Goal: Task Accomplishment & Management: Manage account settings

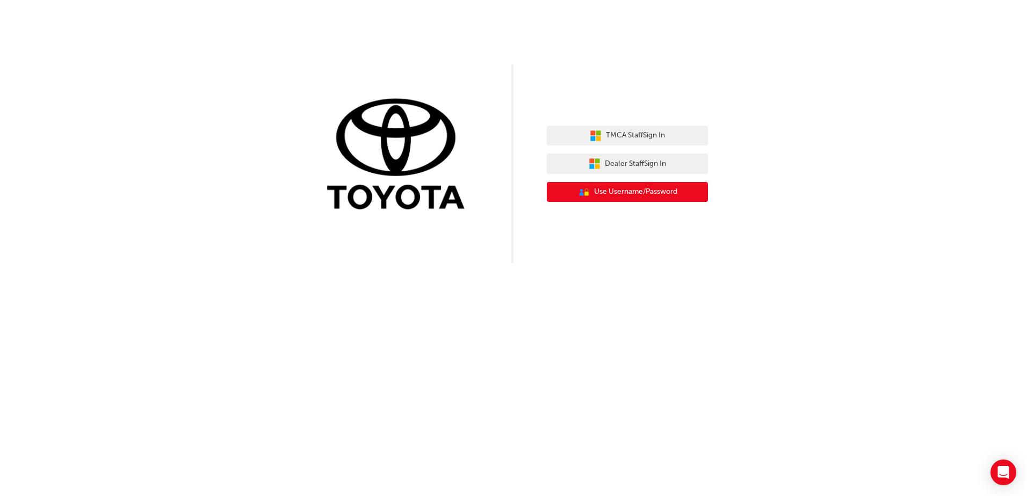
click at [624, 191] on span "Use Username/Password" at bounding box center [635, 192] width 83 height 12
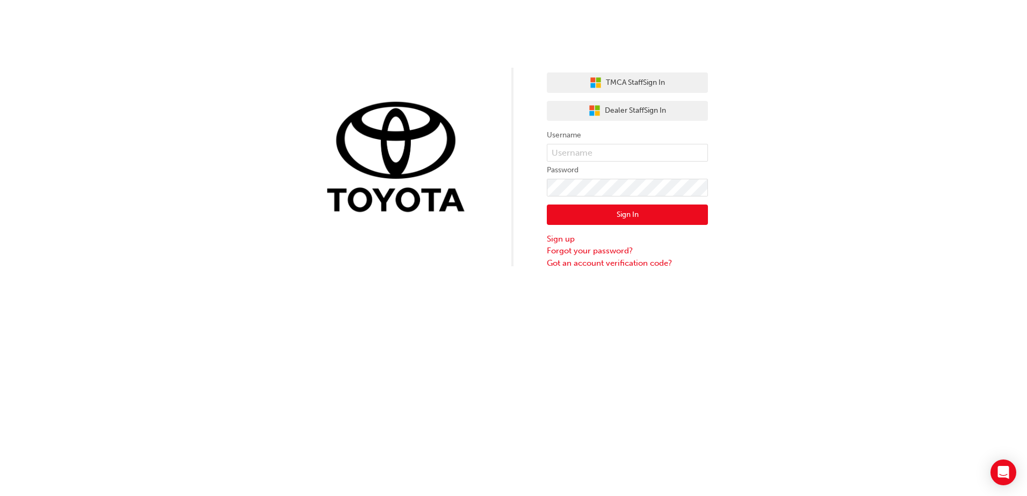
click at [622, 143] on form "Username Password Sign In Sign up Forgot your password? Got an account verifica…" at bounding box center [627, 199] width 161 height 140
click at [620, 149] on input "text" at bounding box center [627, 153] width 161 height 18
type input "526046"
click button "Sign In" at bounding box center [627, 215] width 161 height 20
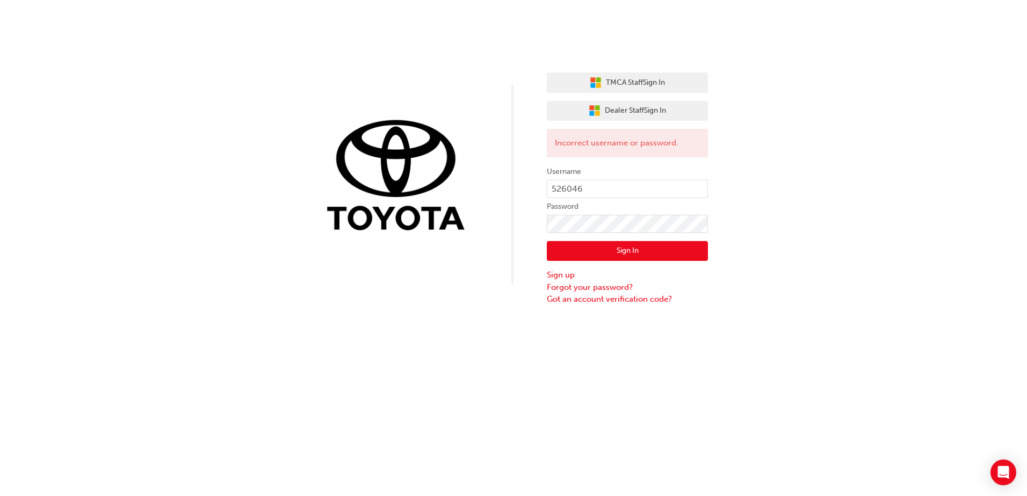
click at [544, 275] on div "TMCA Staff Sign In Dealer Staff Sign In Incorrect username or password. Usernam…" at bounding box center [513, 153] width 1027 height 306
click at [555, 274] on link "Sign up" at bounding box center [627, 275] width 161 height 12
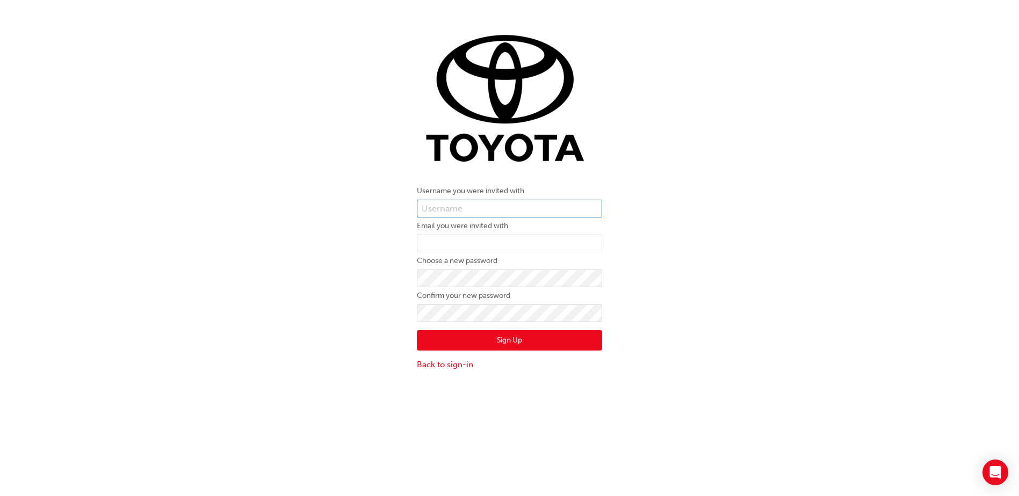
click at [495, 209] on input "text" at bounding box center [509, 209] width 185 height 18
type input "526046"
click at [488, 235] on input "email" at bounding box center [509, 244] width 185 height 18
type input "[EMAIL_ADDRESS][DOMAIN_NAME]"
click button "Sign Up" at bounding box center [509, 340] width 185 height 20
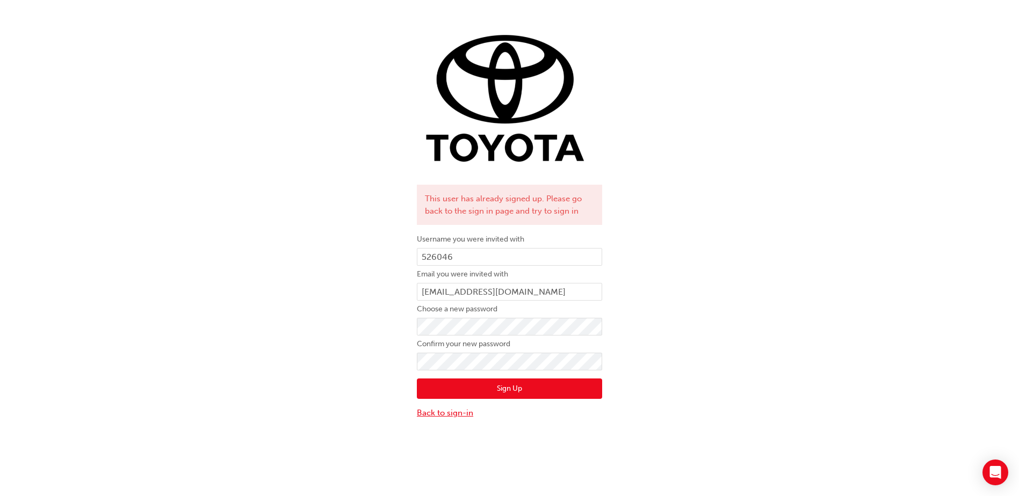
click at [437, 411] on link "Back to sign-in" at bounding box center [509, 413] width 185 height 12
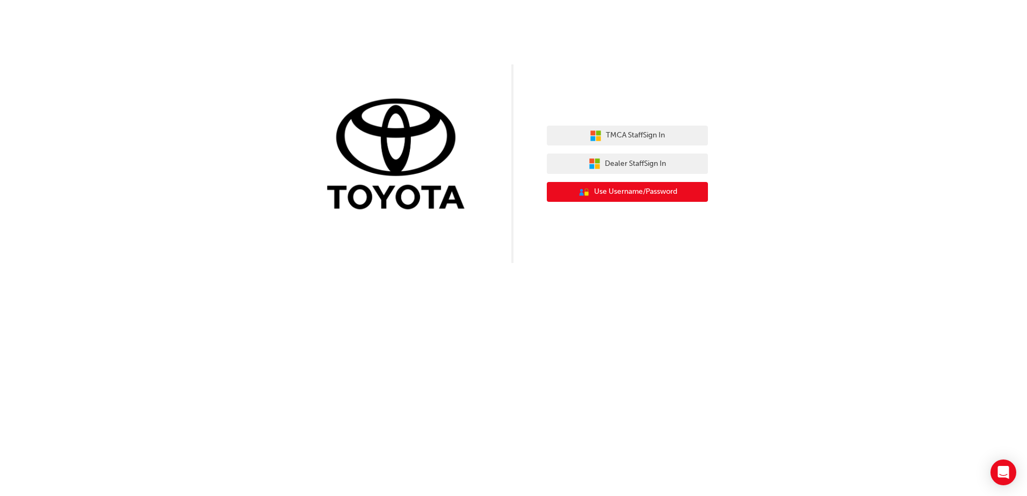
click at [616, 186] on button "User Authentication Icon - Blue Person, Gold Lock Use Username/Password" at bounding box center [627, 192] width 161 height 20
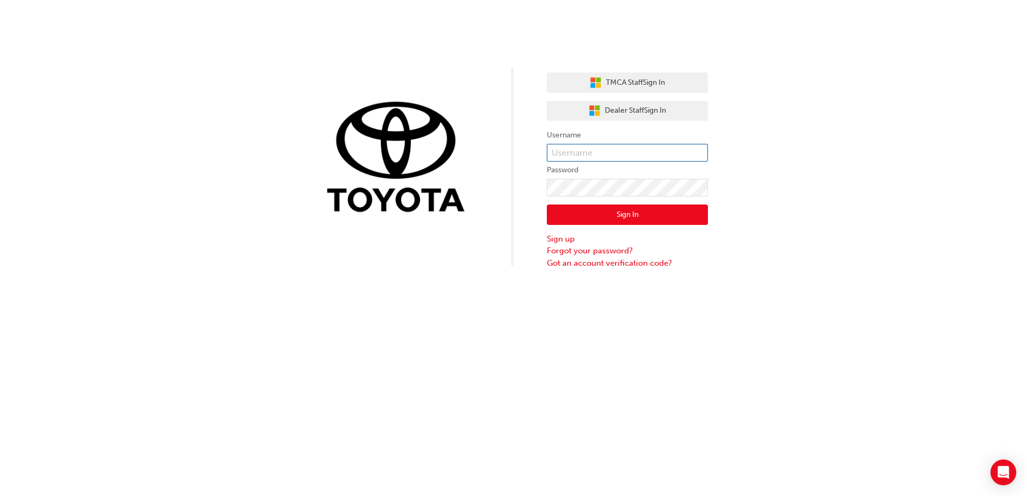
type input "526046"
click at [616, 211] on button "Sign In" at bounding box center [627, 215] width 161 height 20
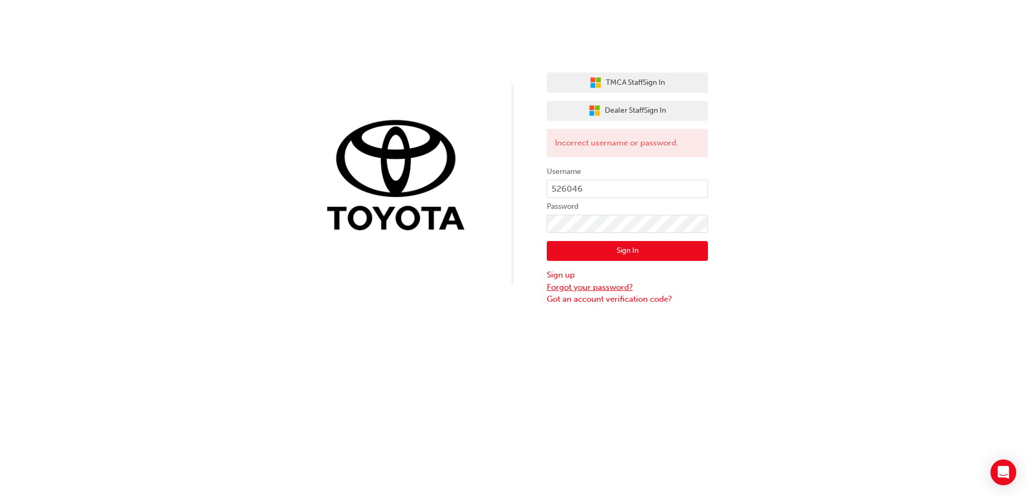
click at [581, 291] on link "Forgot your password?" at bounding box center [627, 287] width 161 height 12
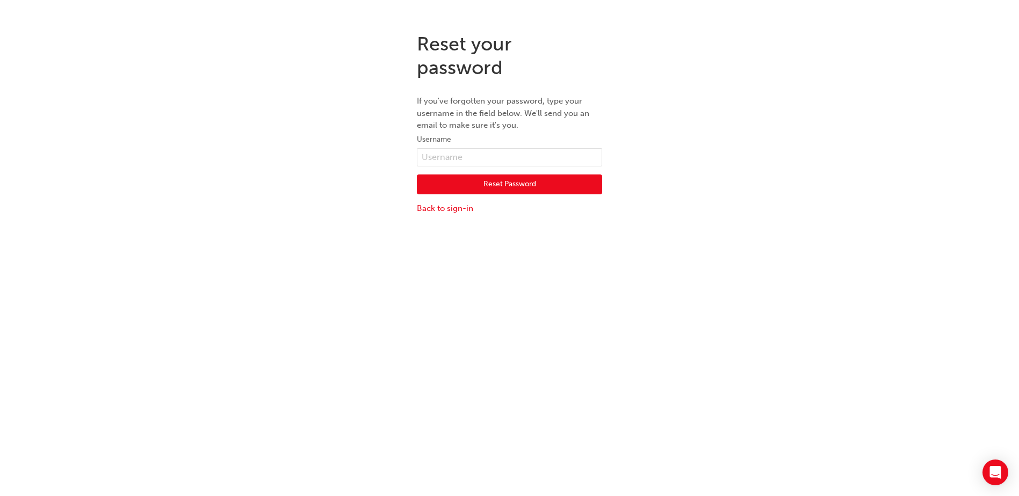
click at [483, 136] on label "Username" at bounding box center [509, 139] width 185 height 13
click at [471, 156] on input "text" at bounding box center [509, 157] width 185 height 18
type input "526046"
click at [487, 181] on button "Reset Password" at bounding box center [509, 185] width 185 height 20
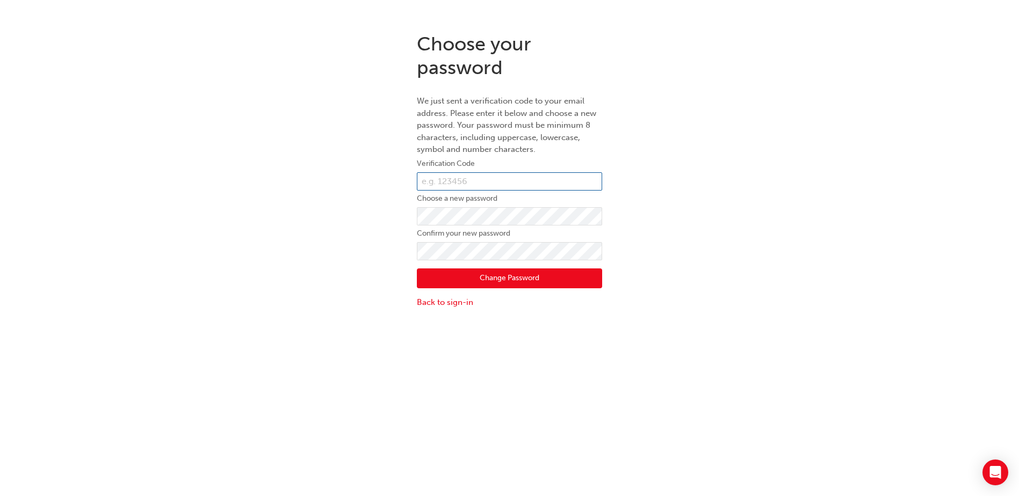
click at [487, 181] on input "text" at bounding box center [509, 181] width 185 height 18
click at [473, 173] on input "text" at bounding box center [509, 181] width 185 height 18
paste input "207411"
type input "207411"
click at [456, 206] on form "Verification Code 207411 Choose a new password Confirm your new password Change…" at bounding box center [509, 232] width 185 height 151
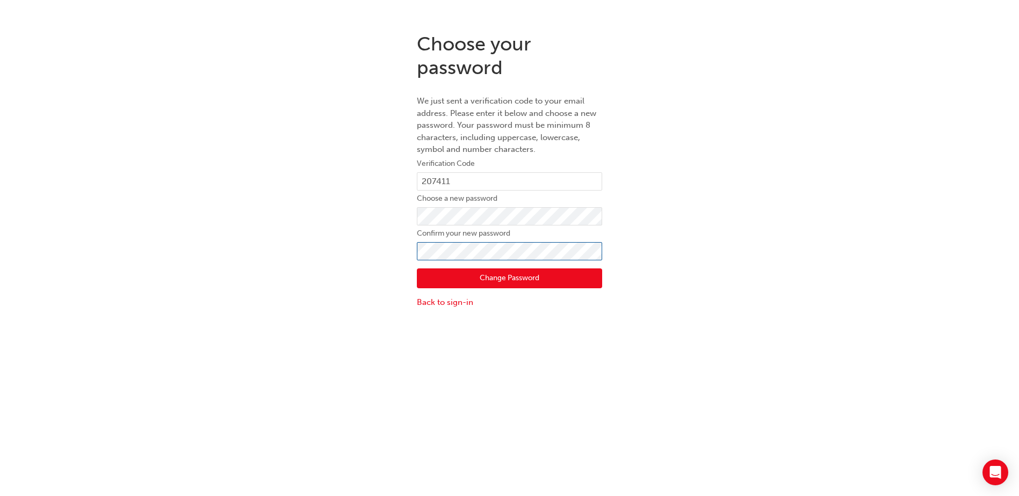
click button "Change Password" at bounding box center [509, 278] width 185 height 20
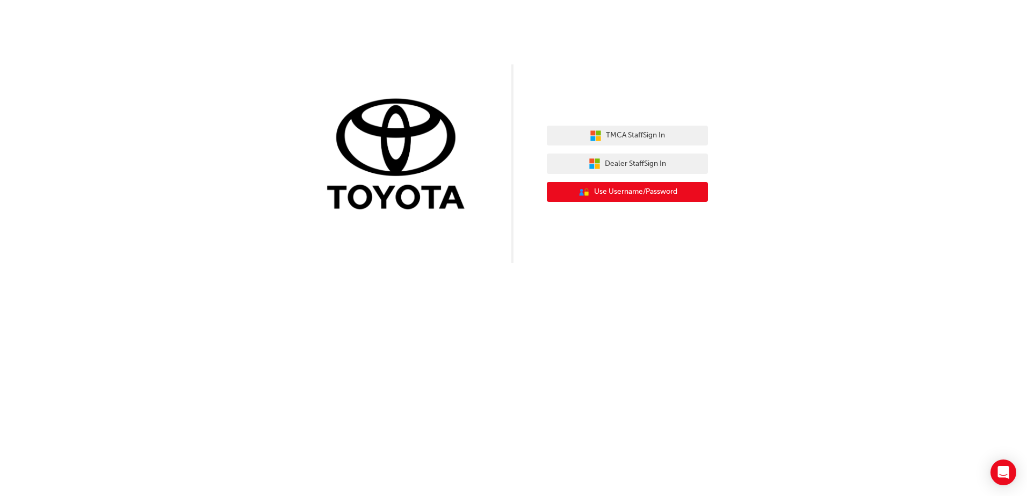
click at [666, 190] on span "Use Username/Password" at bounding box center [635, 192] width 83 height 12
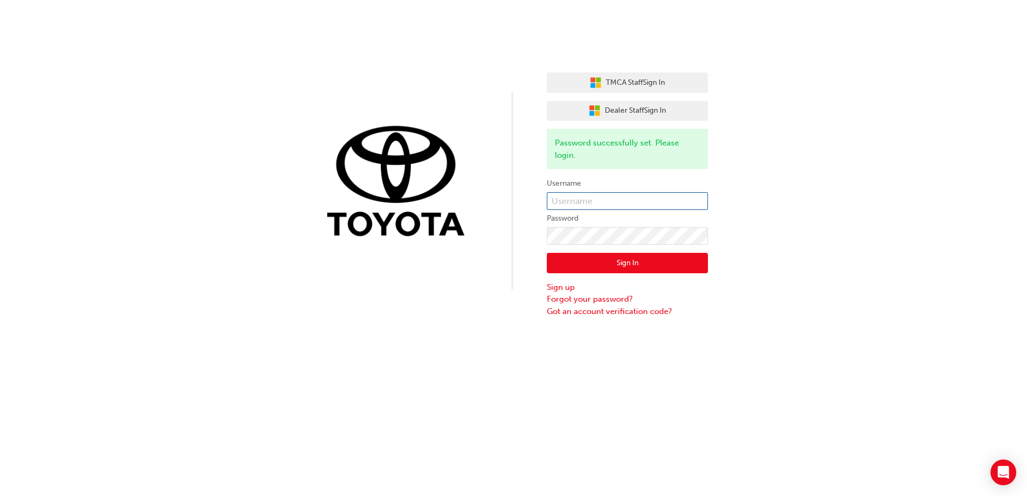
type input "526046"
click at [628, 192] on input "526046" at bounding box center [627, 201] width 161 height 18
click at [614, 261] on button "Sign In" at bounding box center [627, 263] width 161 height 20
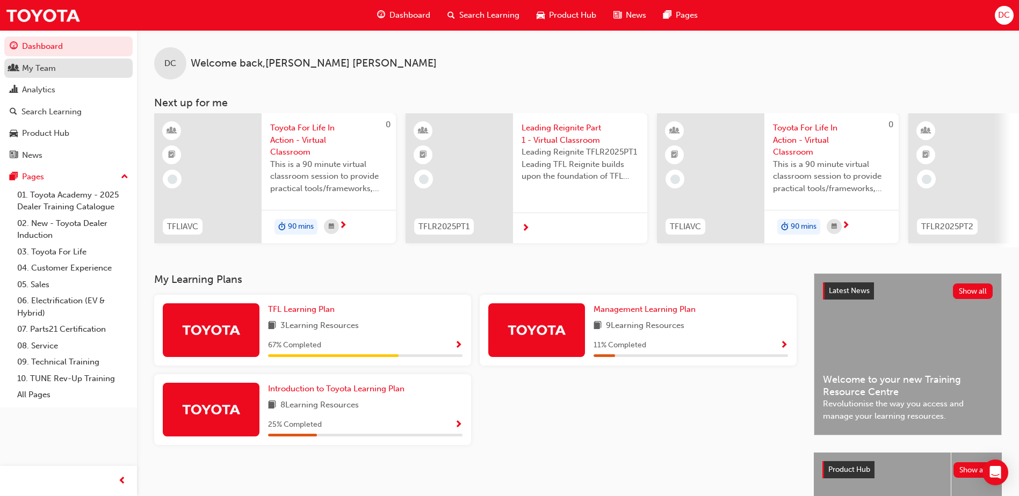
click at [53, 59] on link "My Team" at bounding box center [68, 69] width 128 height 20
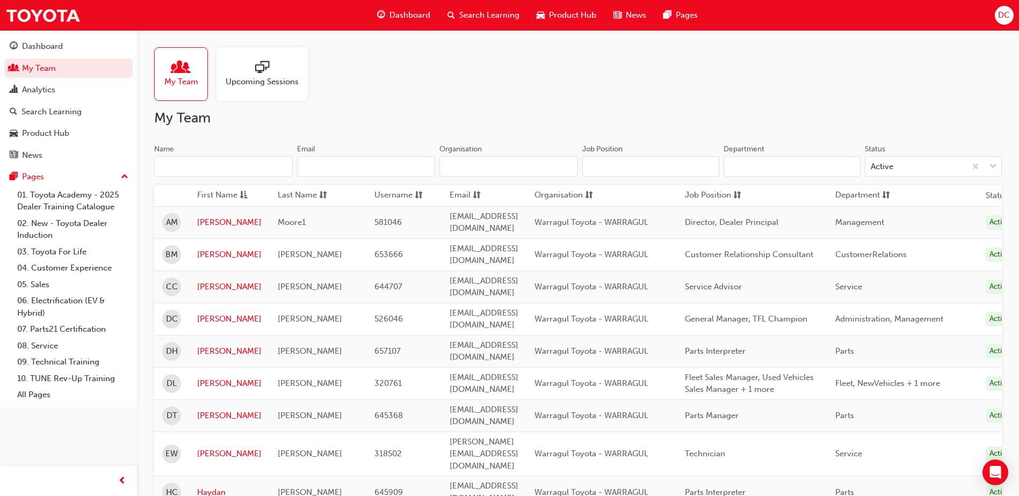
click at [209, 367] on td "[PERSON_NAME]" at bounding box center [229, 383] width 81 height 32
click at [206, 367] on td "[PERSON_NAME]" at bounding box center [229, 383] width 81 height 32
click at [201, 377] on link "[PERSON_NAME]" at bounding box center [229, 383] width 64 height 12
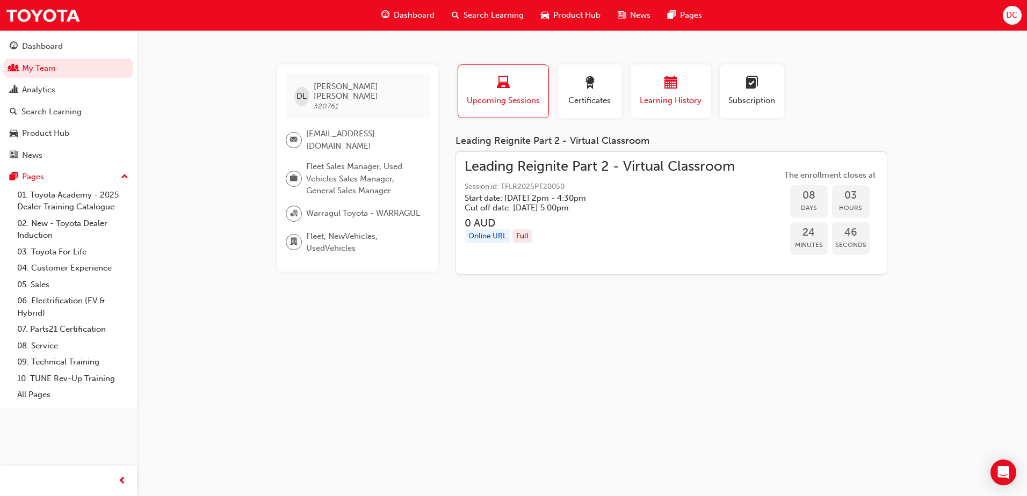
click at [669, 83] on span "calendar-icon" at bounding box center [670, 83] width 13 height 14
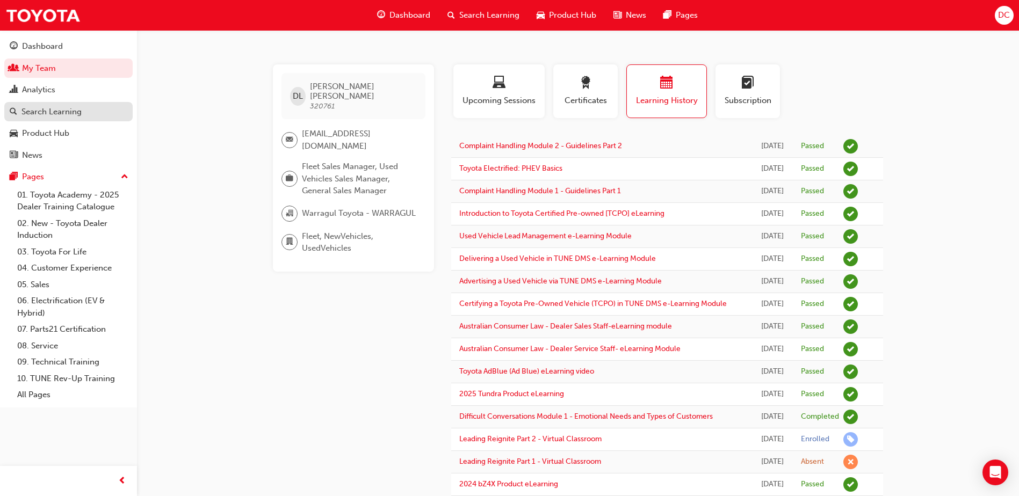
click at [53, 116] on div "Search Learning" at bounding box center [51, 112] width 60 height 12
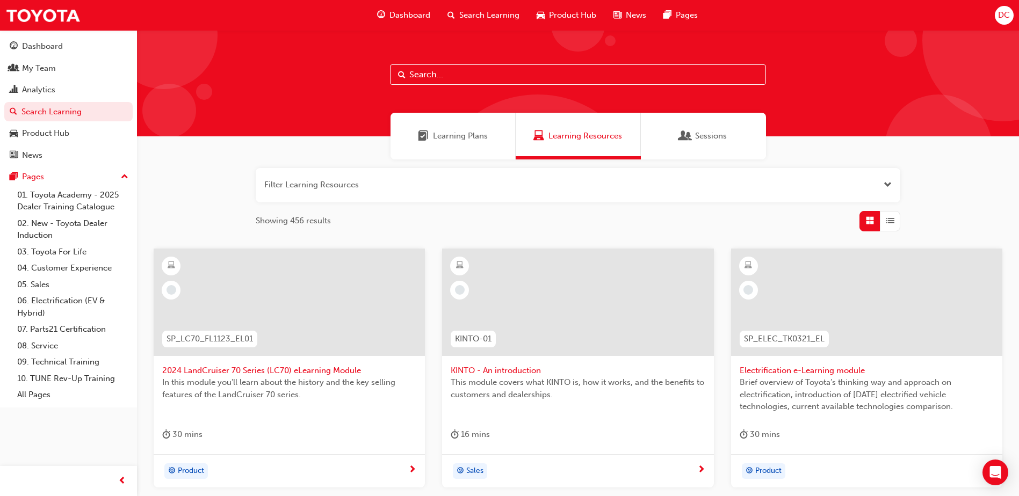
click at [449, 132] on span "Learning Plans" at bounding box center [460, 136] width 55 height 12
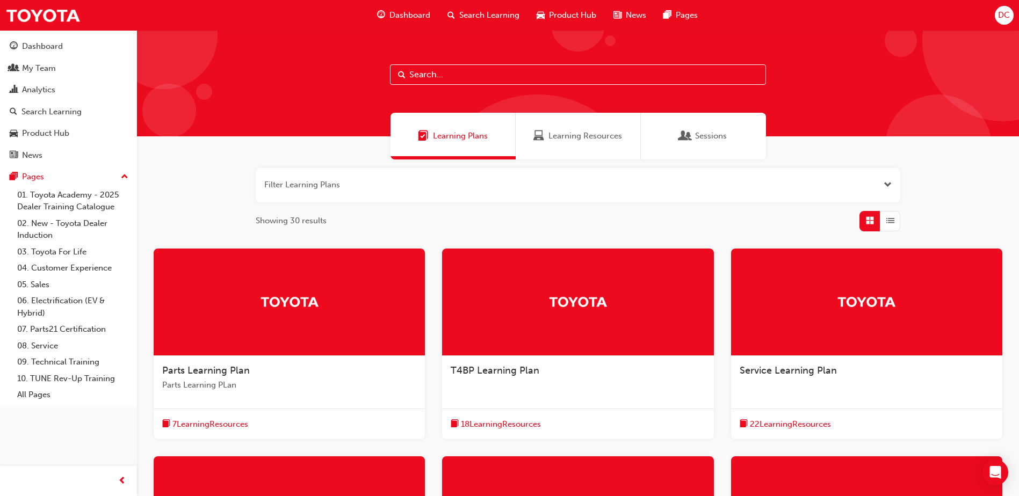
click at [695, 131] on span "Sessions" at bounding box center [711, 136] width 32 height 12
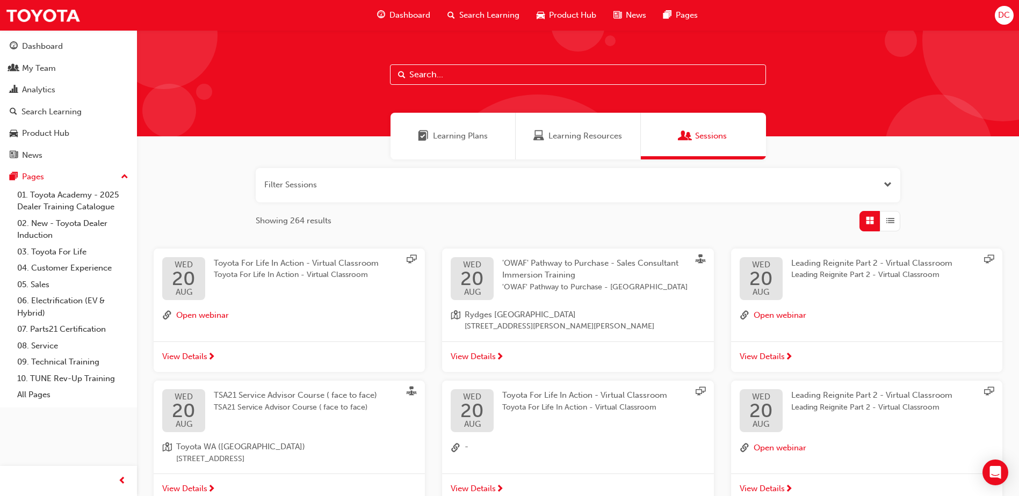
click at [557, 258] on span "'OWAF' Pathway to Purchase - Sales Consultant Immersion Training" at bounding box center [590, 269] width 176 height 22
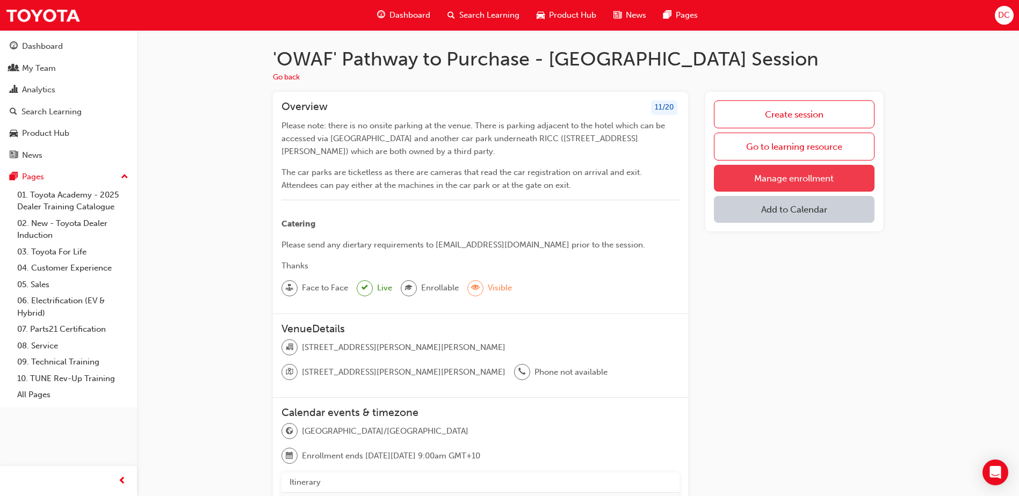
click at [823, 184] on link "Manage enrollment" at bounding box center [794, 178] width 161 height 27
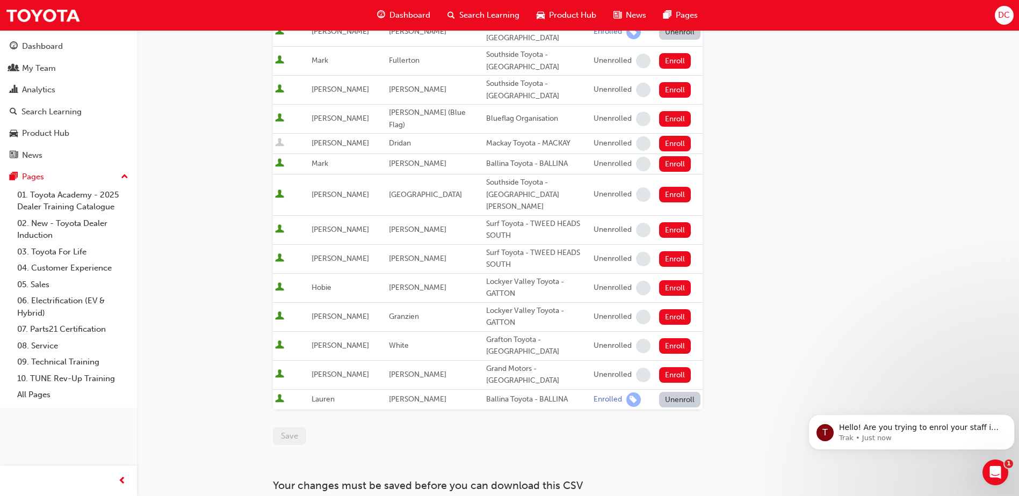
scroll to position [753, 0]
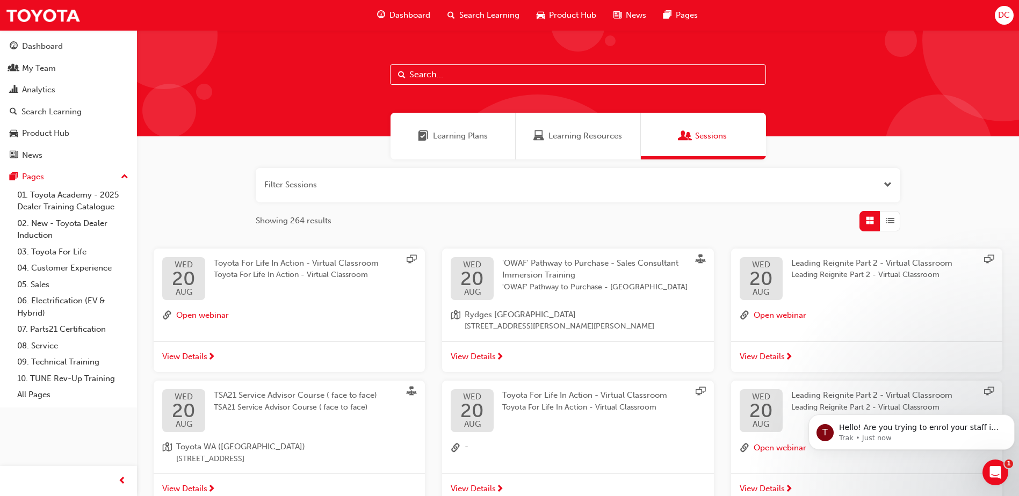
click at [316, 271] on span "Toyota For Life In Action - Virtual Classroom" at bounding box center [296, 275] width 165 height 12
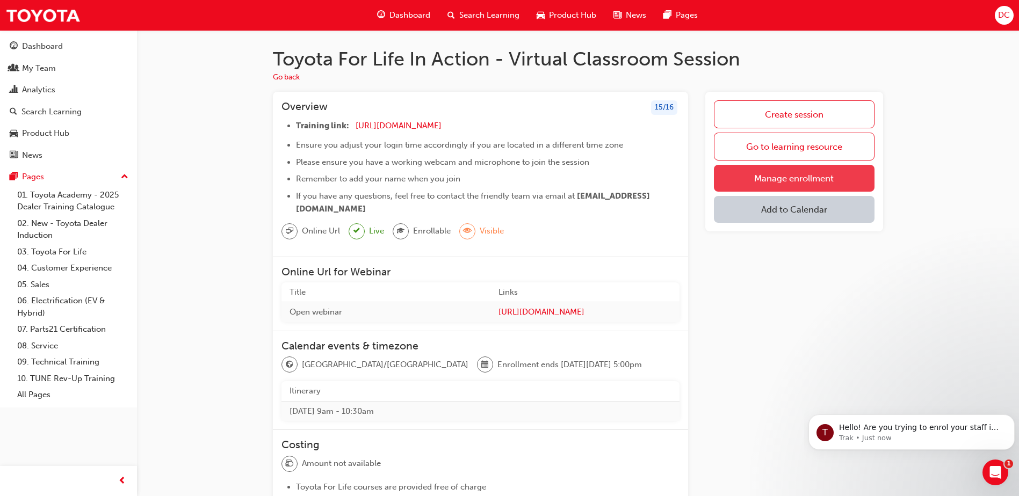
click at [796, 173] on link "Manage enrollment" at bounding box center [794, 178] width 161 height 27
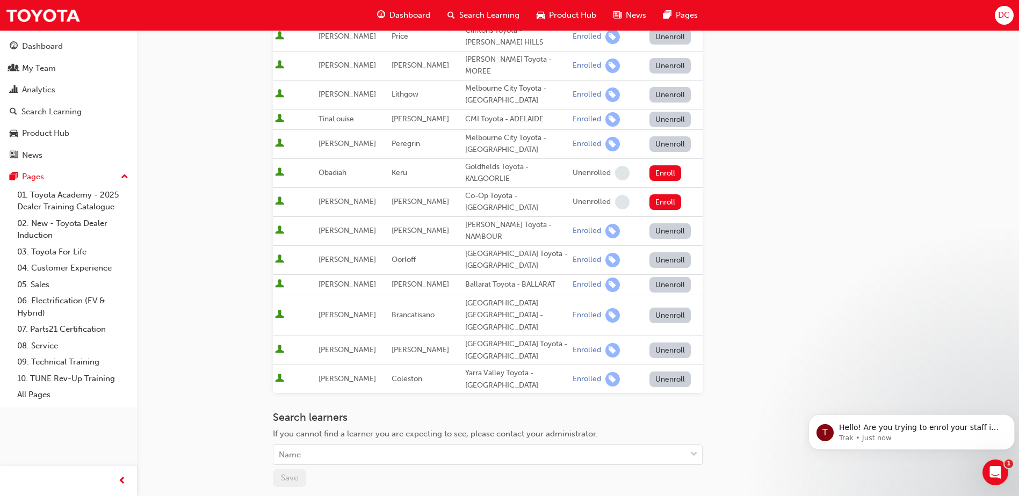
scroll to position [468, 0]
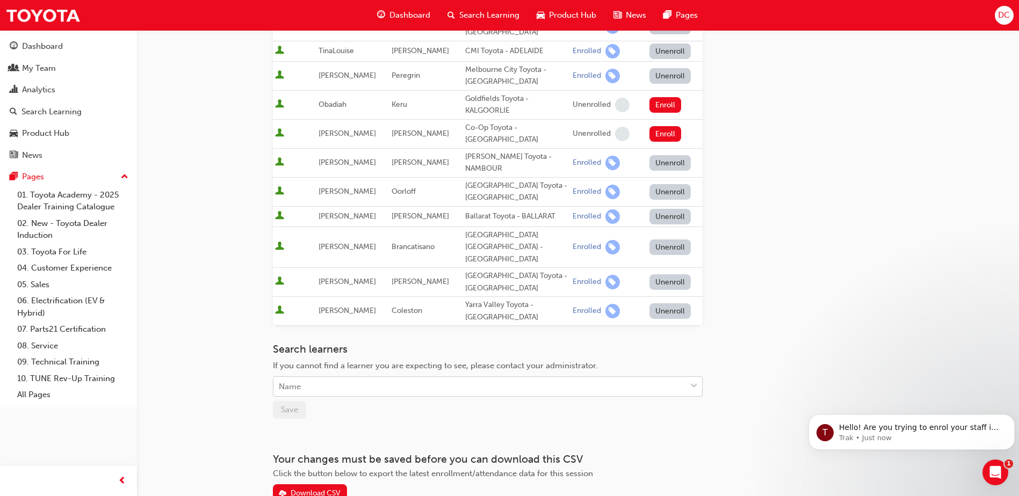
click at [343, 377] on div "Name" at bounding box center [479, 386] width 412 height 19
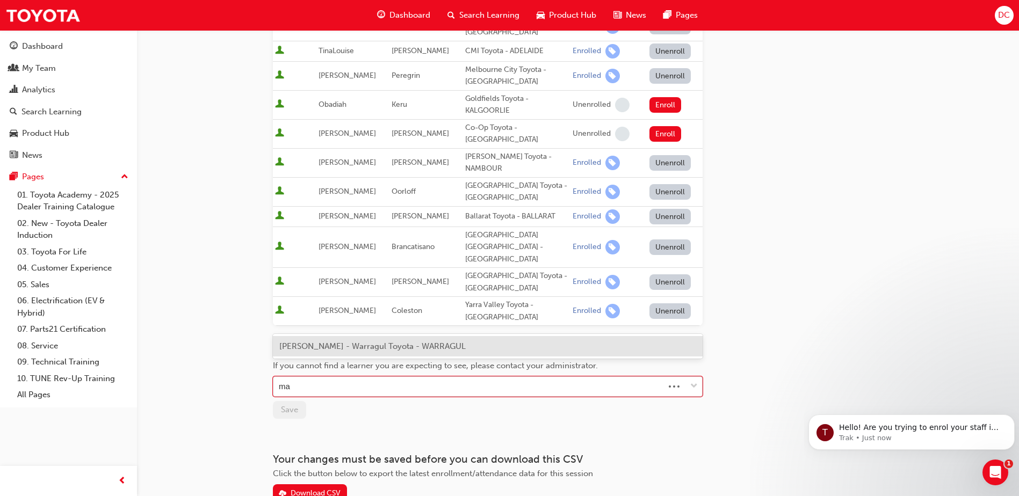
type input "m"
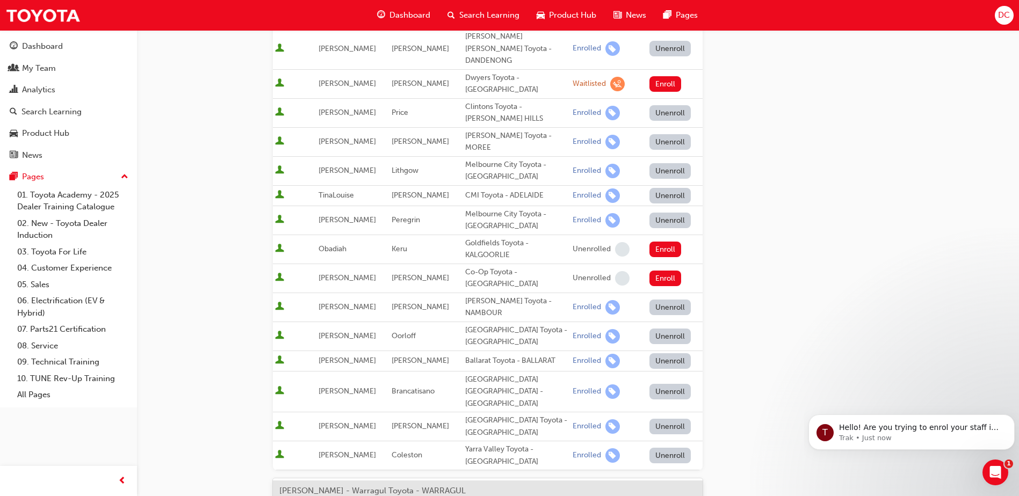
scroll to position [430, 0]
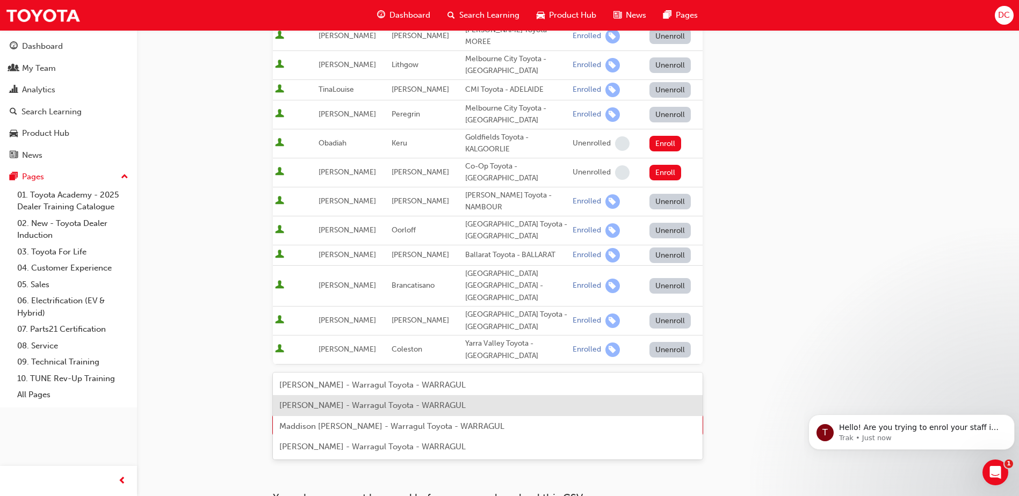
click at [388, 415] on div "[PERSON_NAME] - Warragul Toyota - WARRAGUL" at bounding box center [488, 405] width 430 height 21
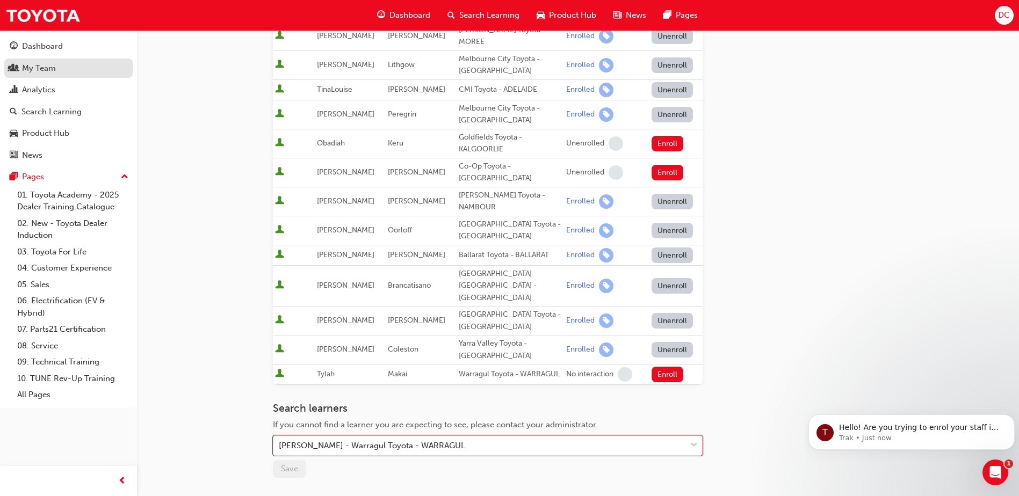
click at [68, 68] on div "My Team" at bounding box center [69, 68] width 118 height 13
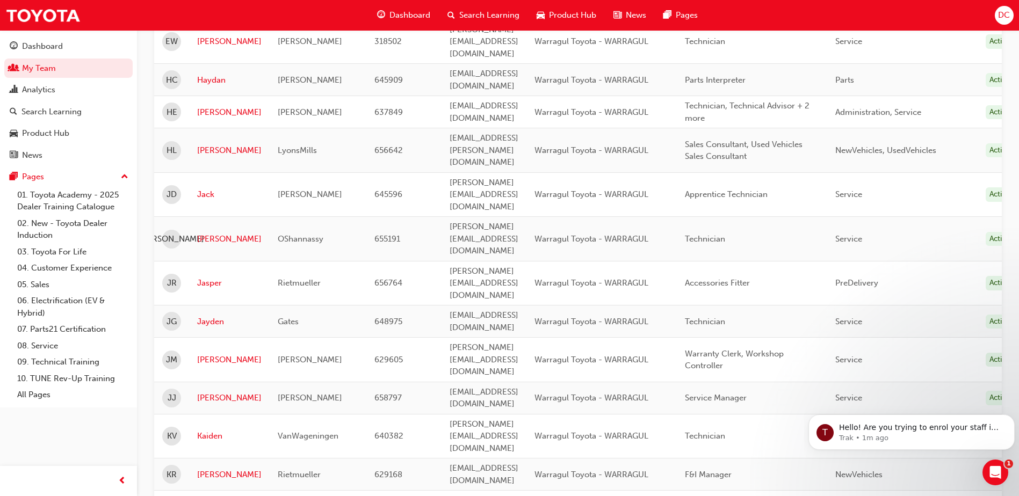
scroll to position [394, 0]
